Goal: Book appointment/travel/reservation

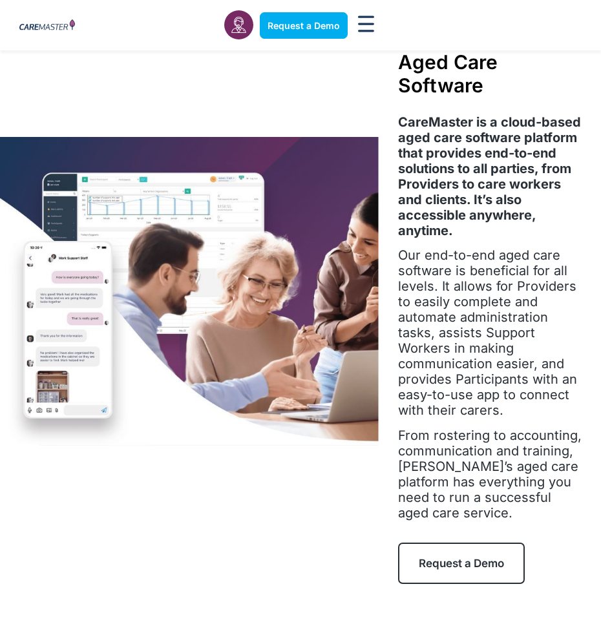
click at [505, 567] on link "Request a Demo" at bounding box center [461, 562] width 127 height 41
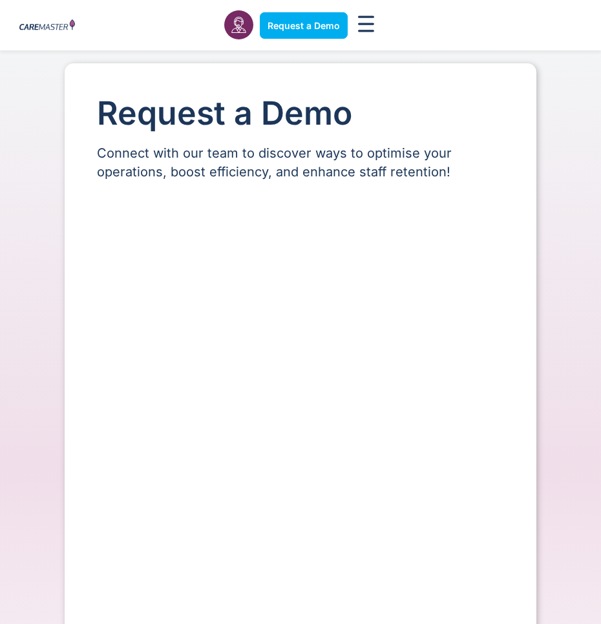
select select "**"
